Goal: Transaction & Acquisition: Purchase product/service

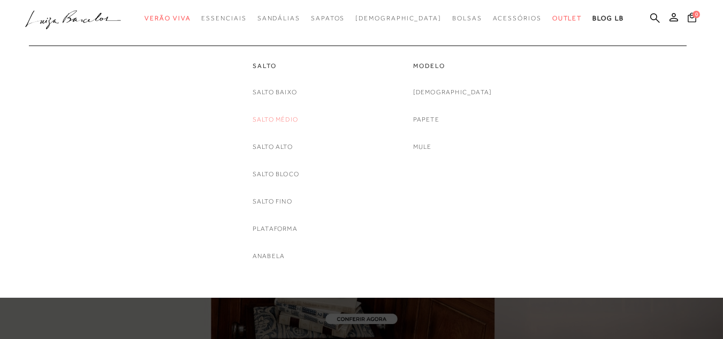
click at [271, 121] on link "Salto Médio" at bounding box center [275, 119] width 45 height 11
click at [271, 121] on div at bounding box center [361, 148] width 723 height 297
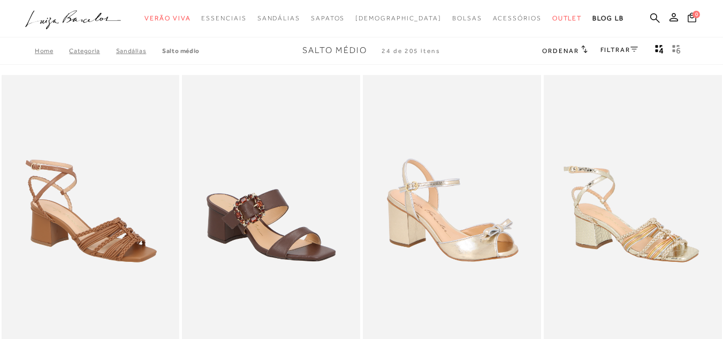
click at [618, 49] on link "FILTRAR" at bounding box center [618, 49] width 37 height 7
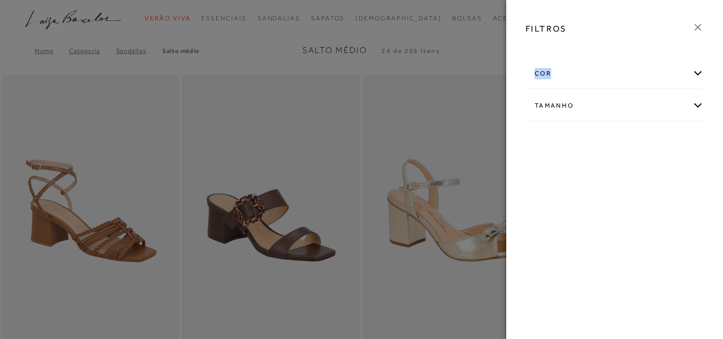
click at [618, 49] on div at bounding box center [614, 48] width 195 height 11
click at [613, 74] on div "cor" at bounding box center [614, 73] width 177 height 28
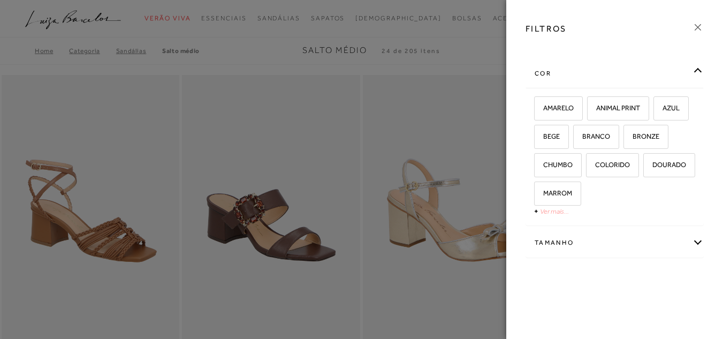
click at [542, 211] on link "Ver mais..." at bounding box center [554, 211] width 29 height 8
click at [542, 205] on label "MARROM" at bounding box center [557, 193] width 46 height 23
click at [542, 200] on input "MARROM" at bounding box center [537, 194] width 11 height 11
checkbox input "true"
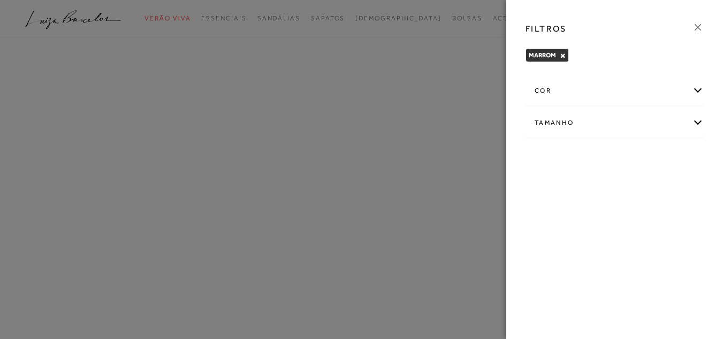
click at [586, 96] on div "cor" at bounding box center [614, 91] width 177 height 28
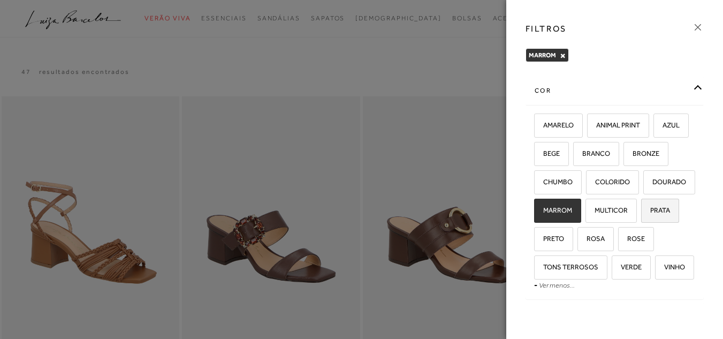
click at [657, 214] on span "PRATA" at bounding box center [656, 210] width 28 height 8
click at [650, 217] on input "PRATA" at bounding box center [644, 212] width 11 height 11
click at [657, 214] on span "PRATA" at bounding box center [656, 210] width 28 height 8
click at [650, 217] on input "PRATA" at bounding box center [644, 212] width 11 height 11
checkbox input "false"
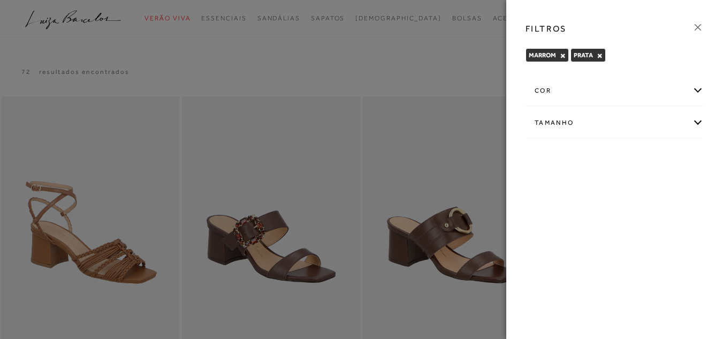
click at [620, 89] on div "cor" at bounding box center [614, 91] width 177 height 28
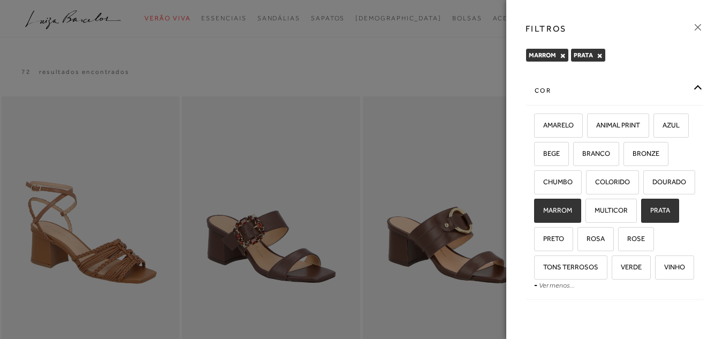
click at [563, 214] on span "MARROM" at bounding box center [553, 210] width 37 height 8
click at [543, 217] on input "MARROM" at bounding box center [537, 212] width 11 height 11
checkbox input "false"
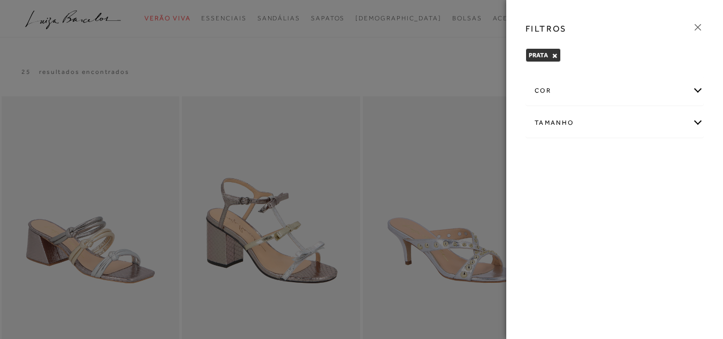
click at [327, 178] on div at bounding box center [361, 169] width 723 height 339
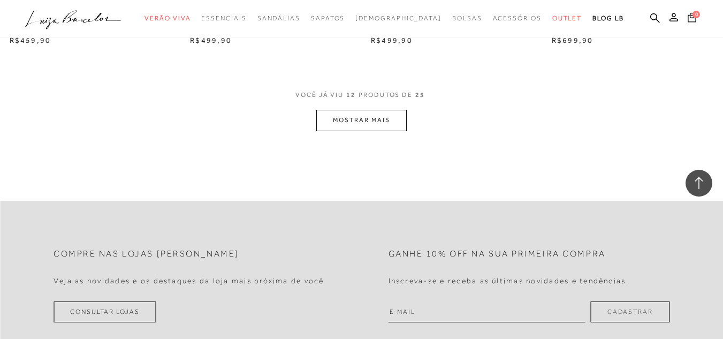
scroll to position [1070, 0]
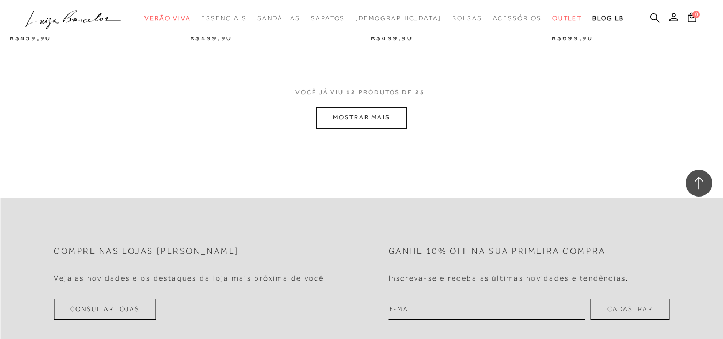
click at [345, 116] on button "MOSTRAR MAIS" at bounding box center [361, 117] width 90 height 21
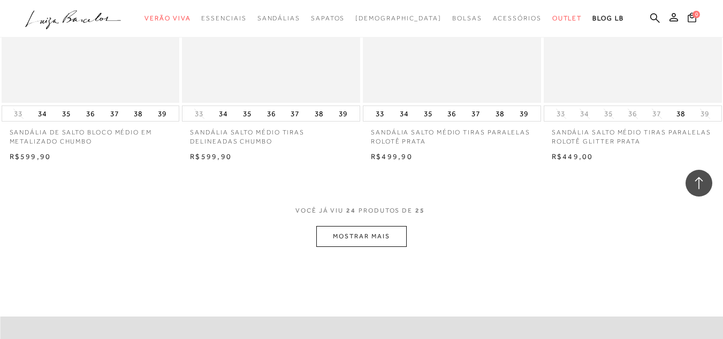
scroll to position [2086, 0]
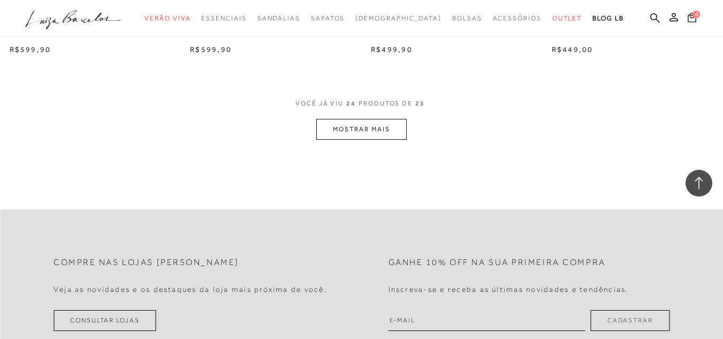
click at [392, 132] on button "MOSTRAR MAIS" at bounding box center [361, 129] width 90 height 21
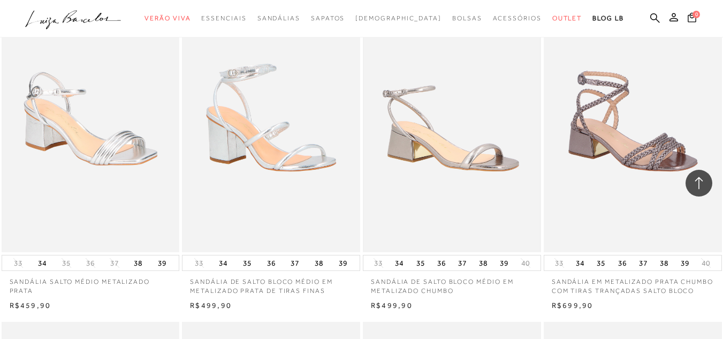
scroll to position [374, 0]
